Goal: Find specific page/section: Find specific page/section

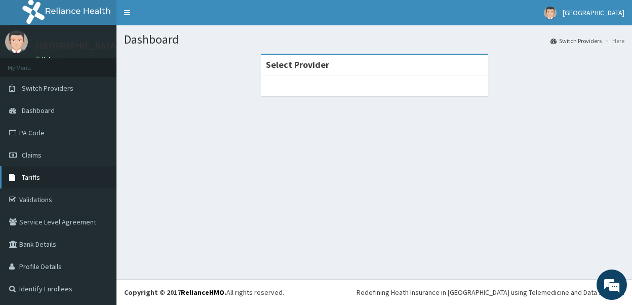
click at [37, 177] on span "Tariffs" at bounding box center [31, 177] width 18 height 9
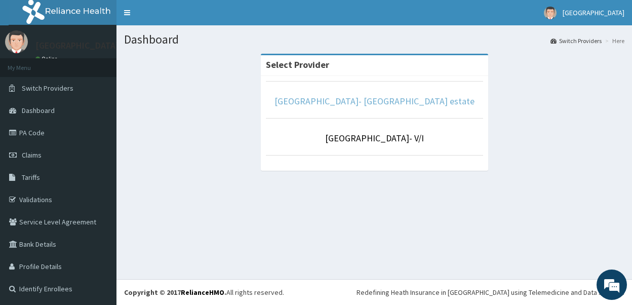
click at [332, 104] on link "[GEOGRAPHIC_DATA]- [GEOGRAPHIC_DATA] estate" at bounding box center [375, 101] width 200 height 12
